Goal: Transaction & Acquisition: Purchase product/service

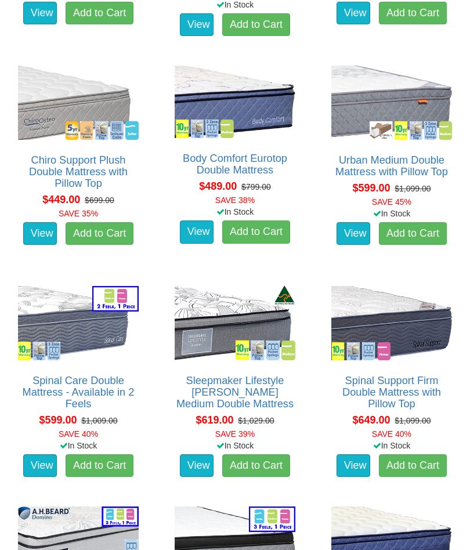
scroll to position [1051, 0]
click at [39, 455] on link "View" at bounding box center [40, 466] width 34 height 23
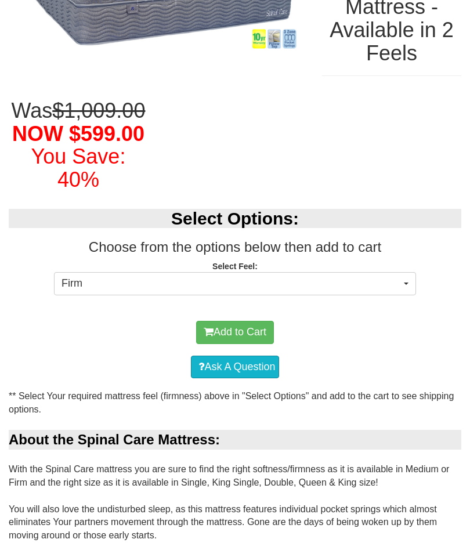
click at [399, 296] on button "Firm" at bounding box center [235, 284] width 362 height 23
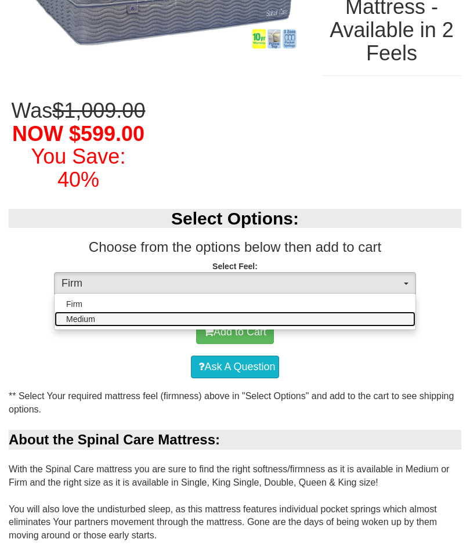
click at [391, 327] on link "Medium" at bounding box center [235, 319] width 361 height 15
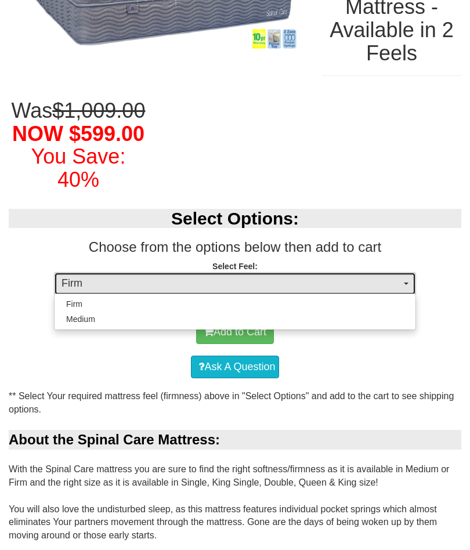
select select "1380"
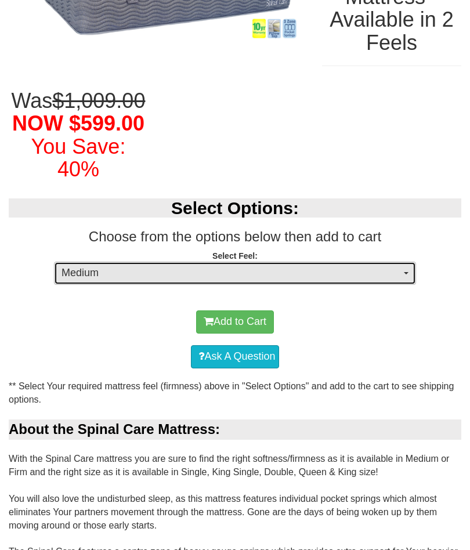
scroll to position [0, 0]
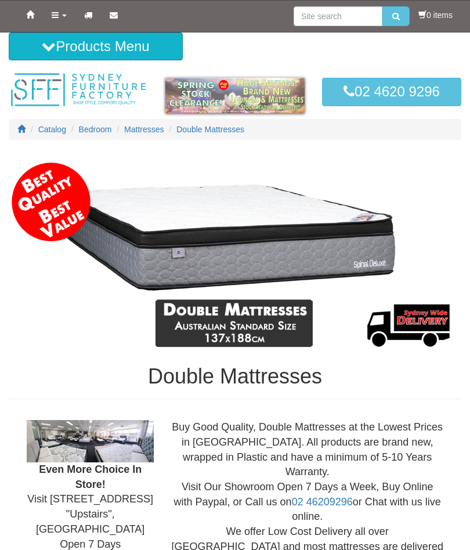
scroll to position [1103, 0]
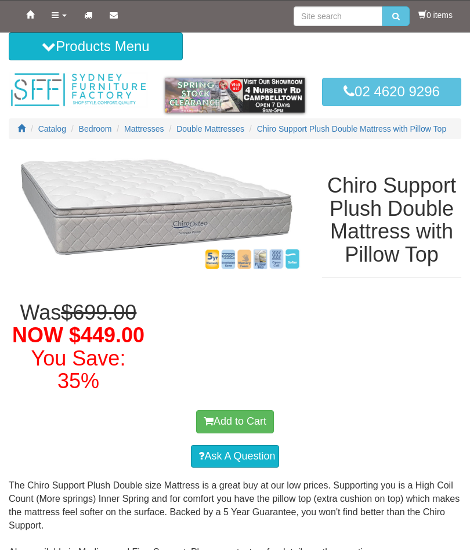
click at [228, 431] on button "Add to Cart" at bounding box center [235, 422] width 78 height 23
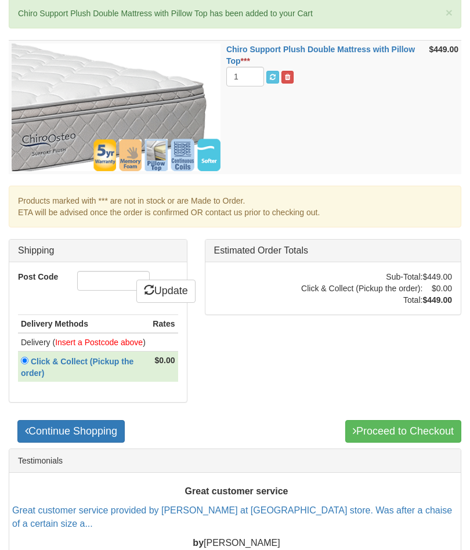
scroll to position [222, 0]
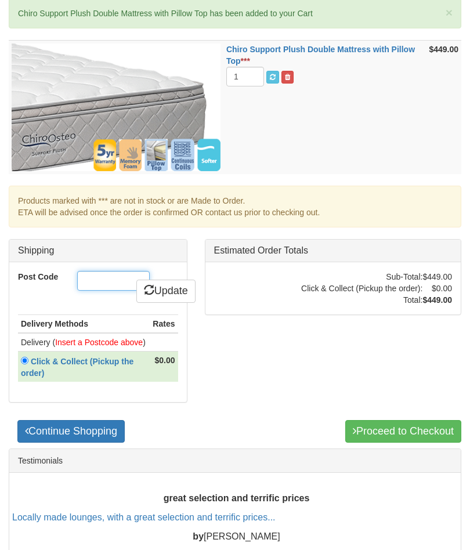
click at [120, 272] on input "Post Code" at bounding box center [113, 281] width 73 height 20
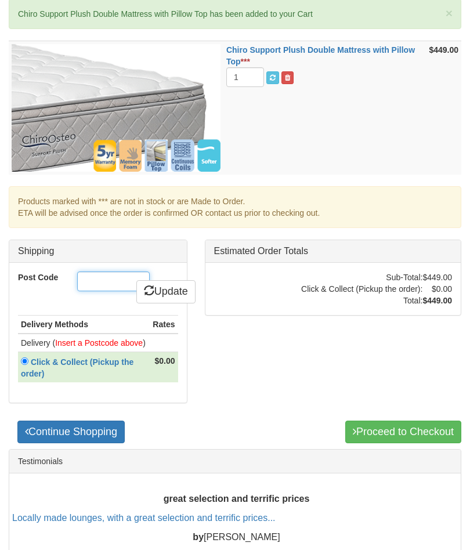
type input "2081"
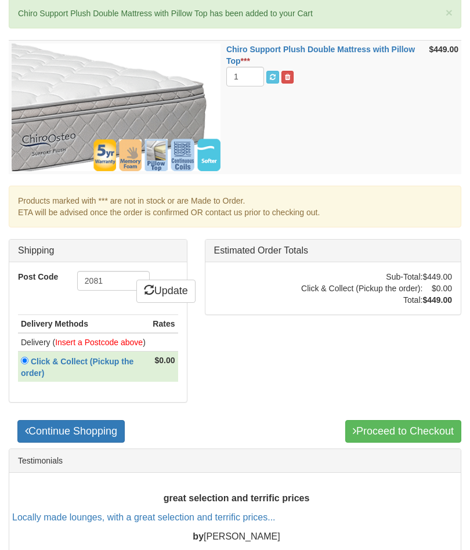
scroll to position [222, 0]
click at [154, 286] on icon at bounding box center [149, 290] width 10 height 10
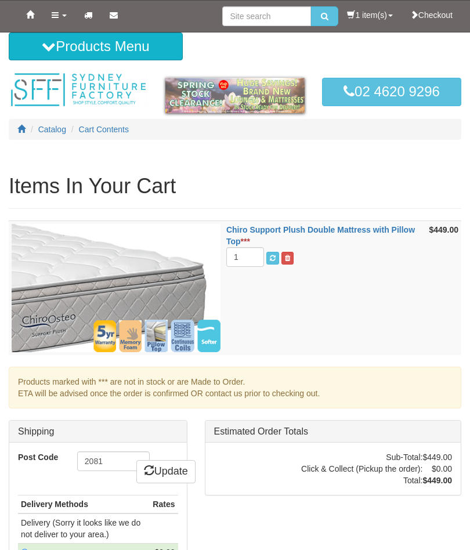
scroll to position [275, 0]
